Goal: Find specific page/section

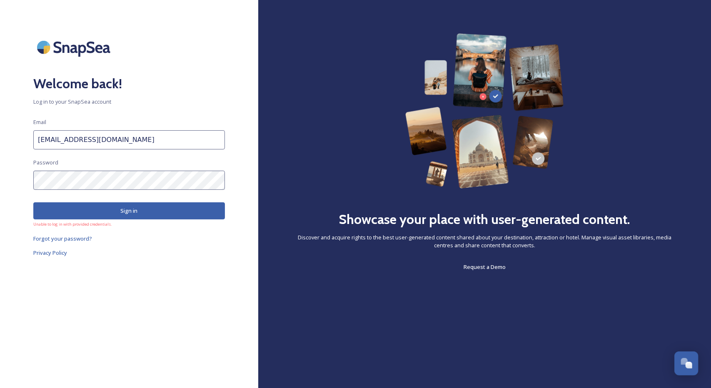
click at [131, 145] on input "[EMAIL_ADDRESS][DOMAIN_NAME]" at bounding box center [129, 139] width 192 height 19
type input "[EMAIL_ADDRESS][DOMAIN_NAME]"
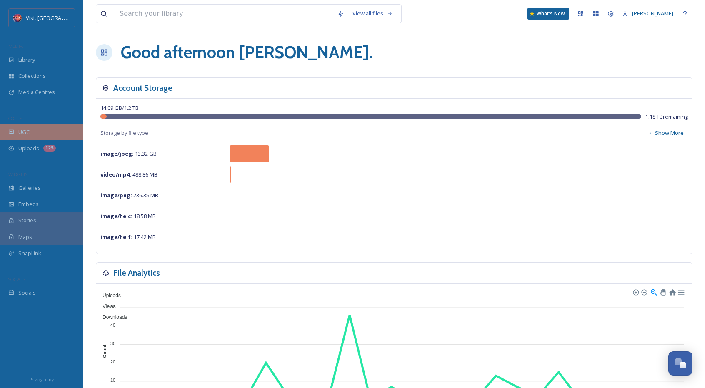
click at [40, 136] on div "UGC" at bounding box center [41, 132] width 83 height 16
